Goal: Task Accomplishment & Management: Complete application form

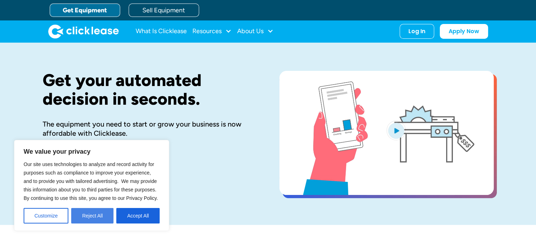
click at [101, 212] on button "Reject All" at bounding box center [92, 215] width 42 height 15
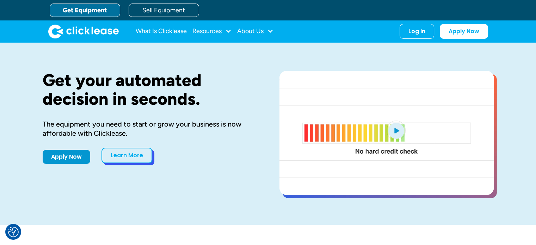
click at [132, 156] on link "Learn More" at bounding box center [126, 155] width 51 height 15
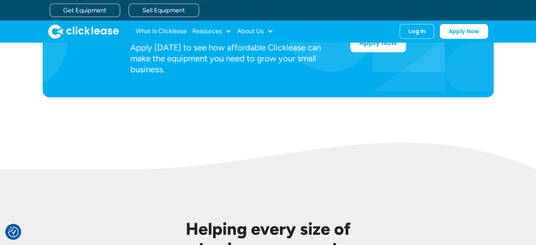
scroll to position [317, 0]
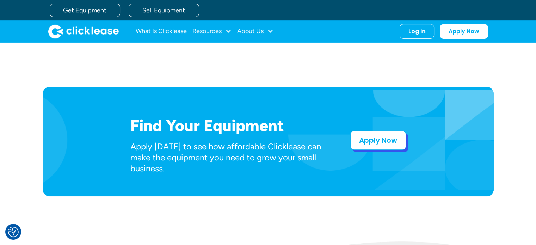
click at [375, 138] on link "Apply Now" at bounding box center [378, 140] width 56 height 19
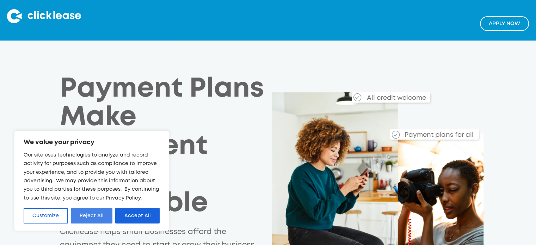
click at [90, 214] on button "Reject All" at bounding box center [92, 215] width 42 height 15
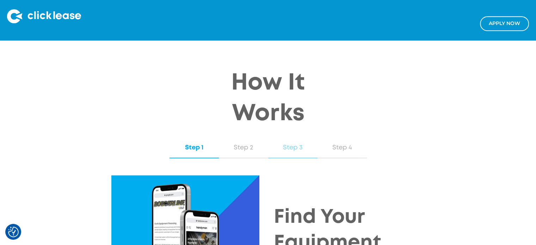
scroll to position [634, 0]
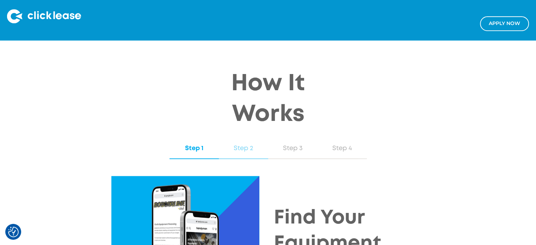
click at [249, 148] on div "Step 2" at bounding box center [243, 148] width 35 height 9
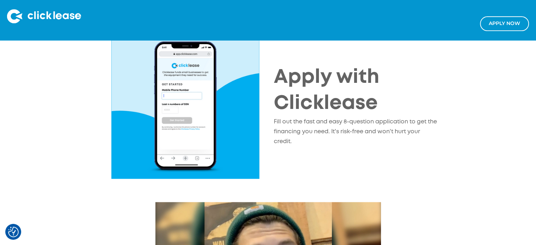
scroll to position [704, 0]
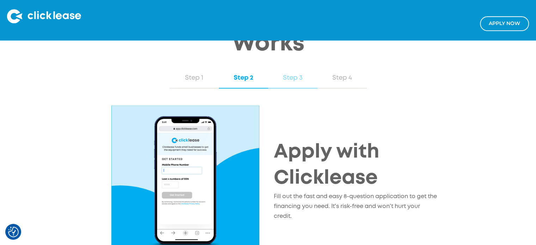
click at [294, 79] on div "Step 3" at bounding box center [292, 77] width 35 height 9
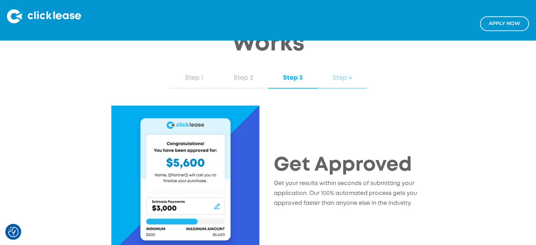
click at [338, 77] on div "Step 4" at bounding box center [341, 77] width 35 height 9
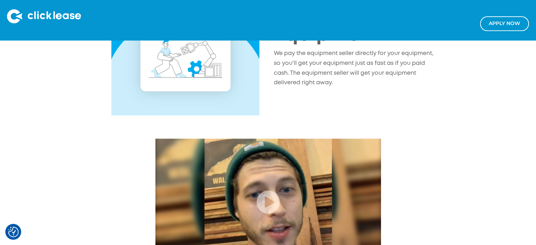
scroll to position [775, 0]
